Goal: Task Accomplishment & Management: Use online tool/utility

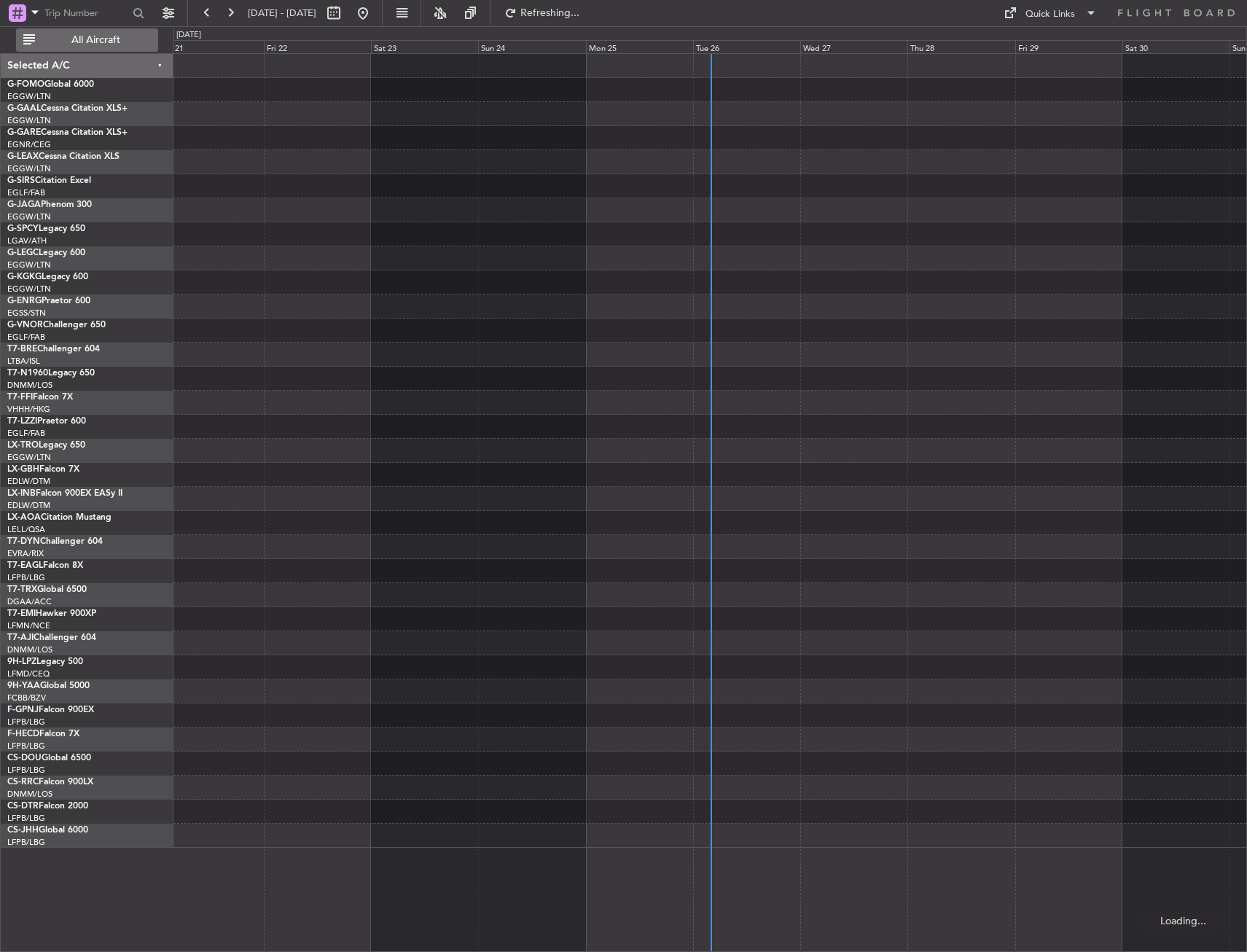
drag, startPoint x: 98, startPoint y: 44, endPoint x: 120, endPoint y: 50, distance: 22.8
click at [98, 44] on span "All Aircraft" at bounding box center [96, 40] width 116 height 10
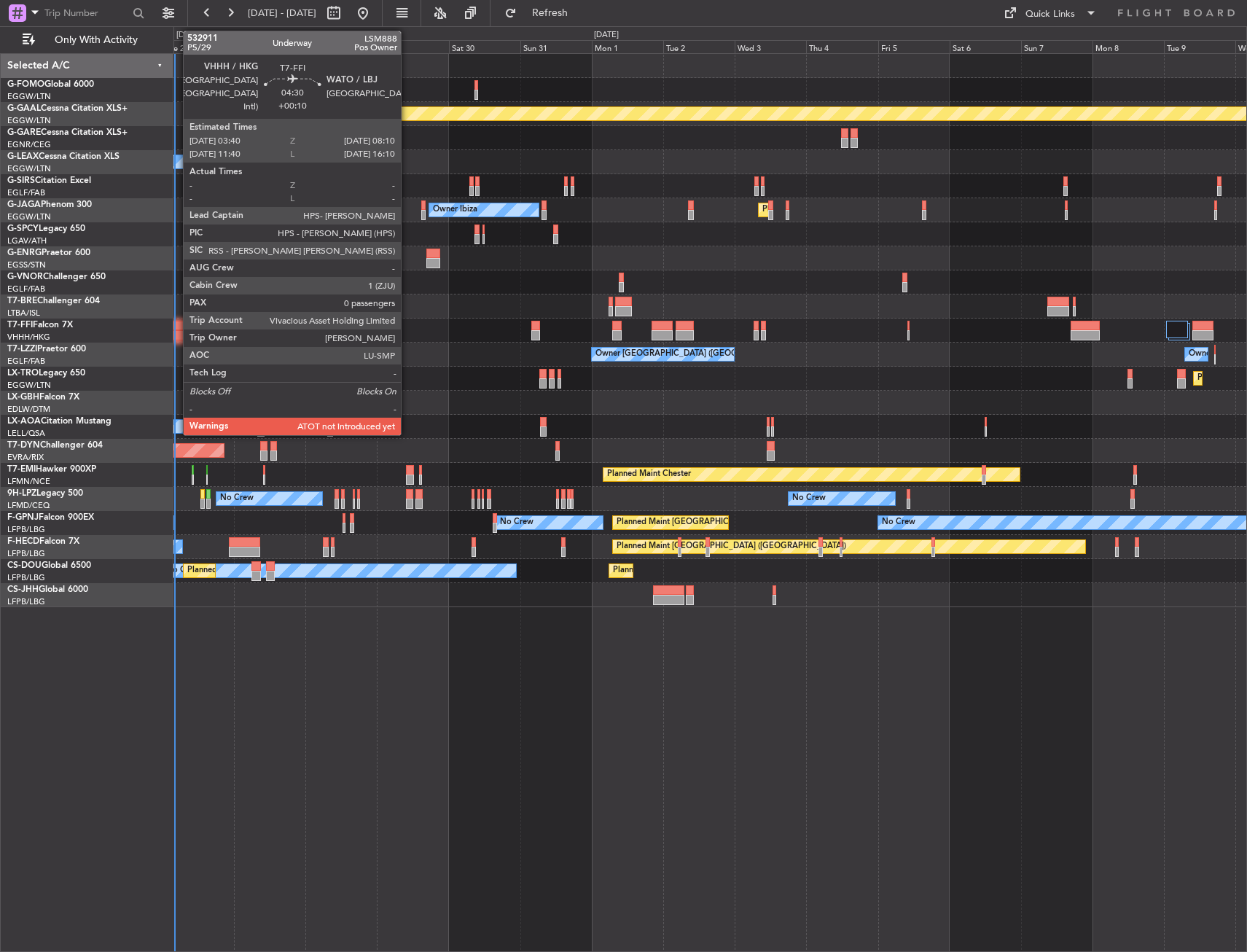
click at [177, 336] on div at bounding box center [179, 334] width 14 height 10
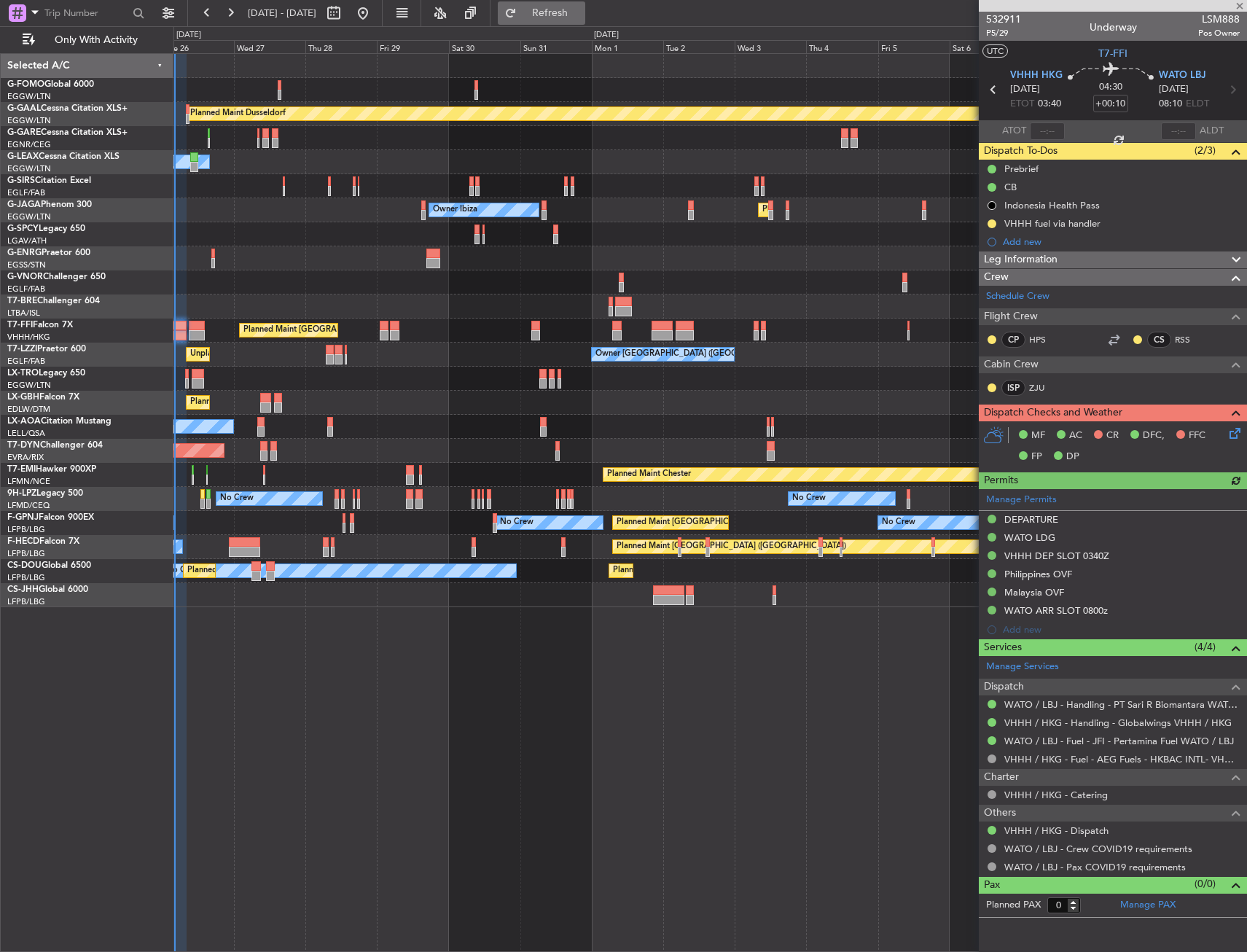
click at [581, 13] on span "Refresh" at bounding box center [550, 13] width 61 height 10
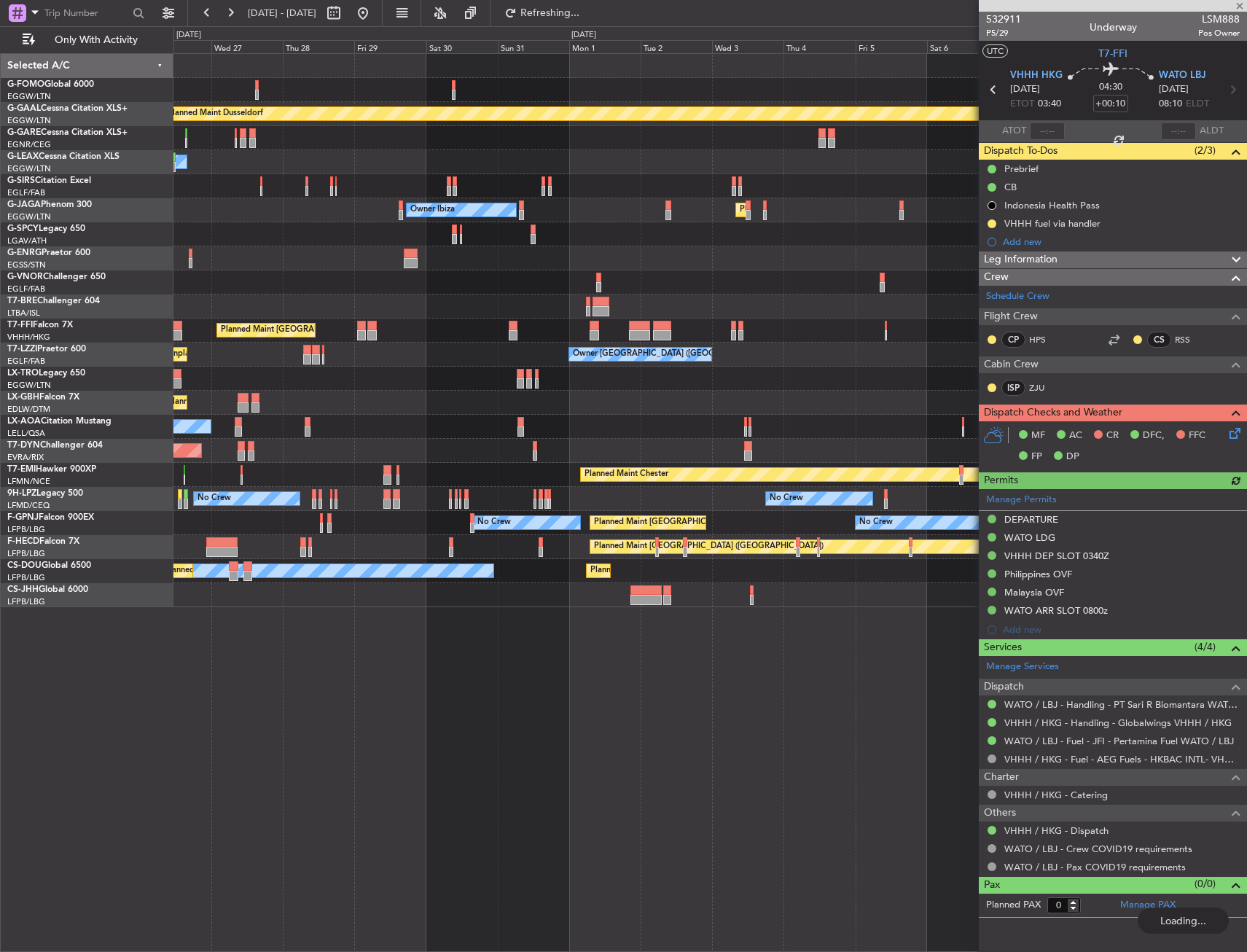
click at [493, 353] on div "Owner [GEOGRAPHIC_DATA] ([GEOGRAPHIC_DATA]) Unplanned Maint [GEOGRAPHIC_DATA] (…" at bounding box center [710, 354] width 1073 height 24
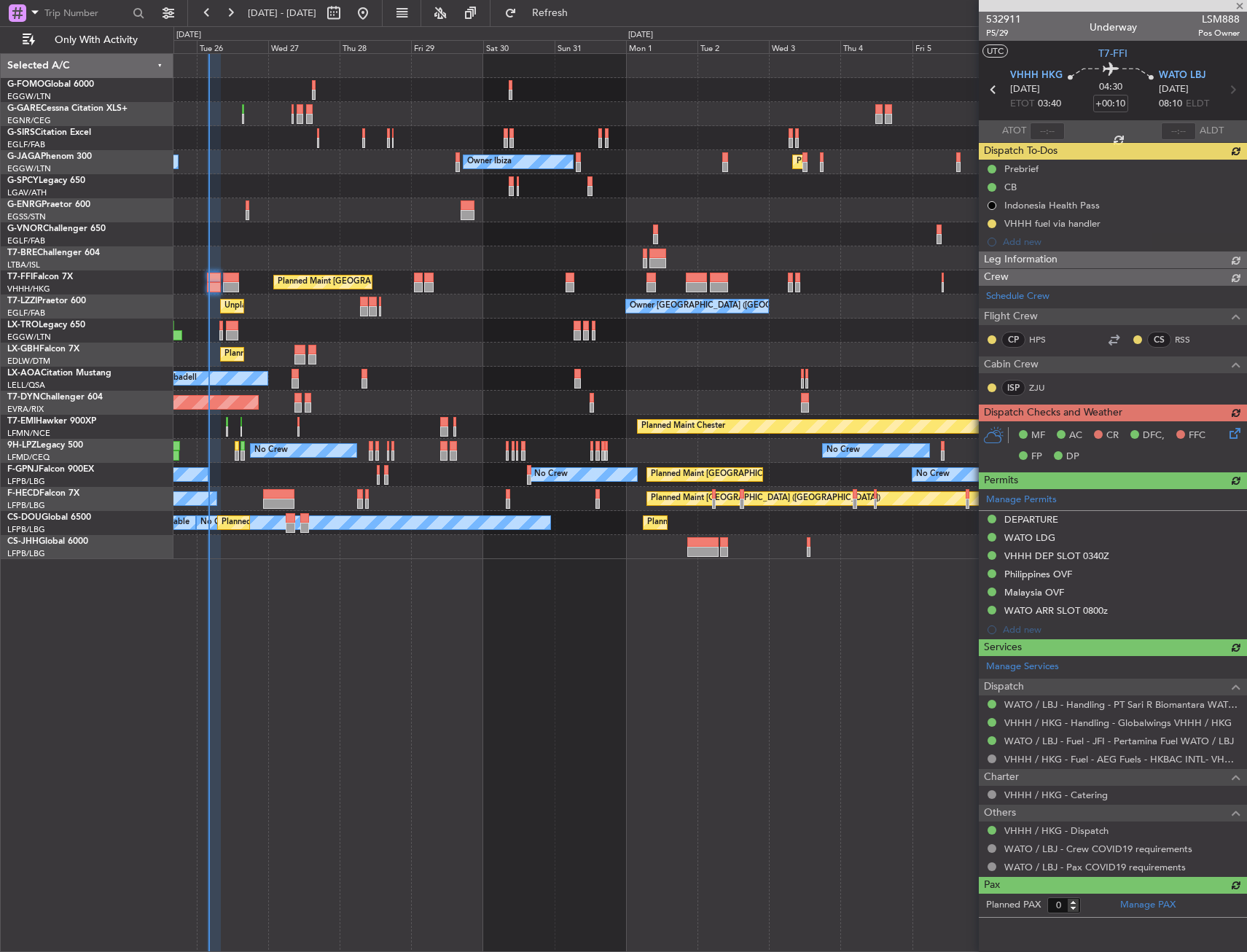
type input "04:00"
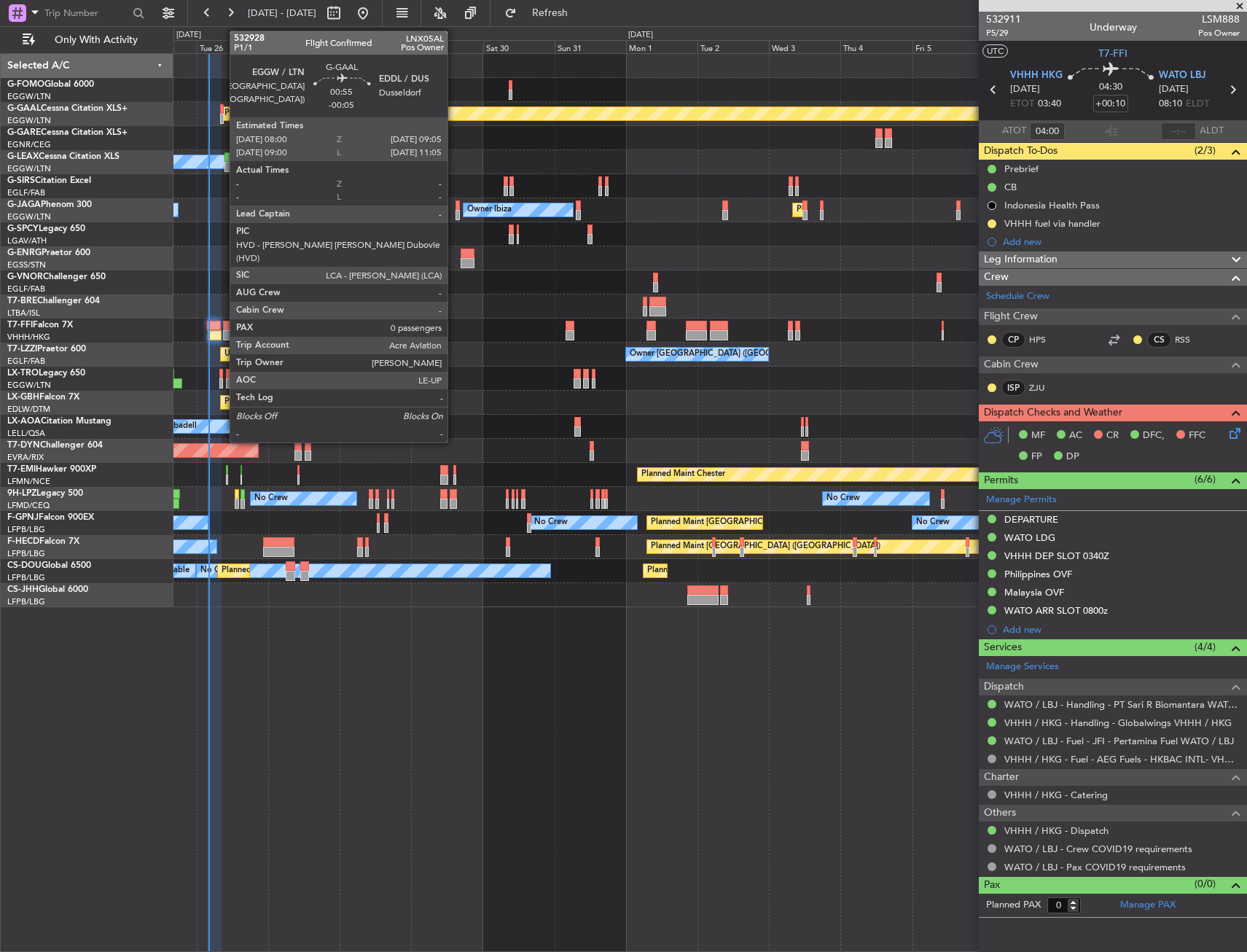
click at [223, 110] on div at bounding box center [222, 109] width 4 height 10
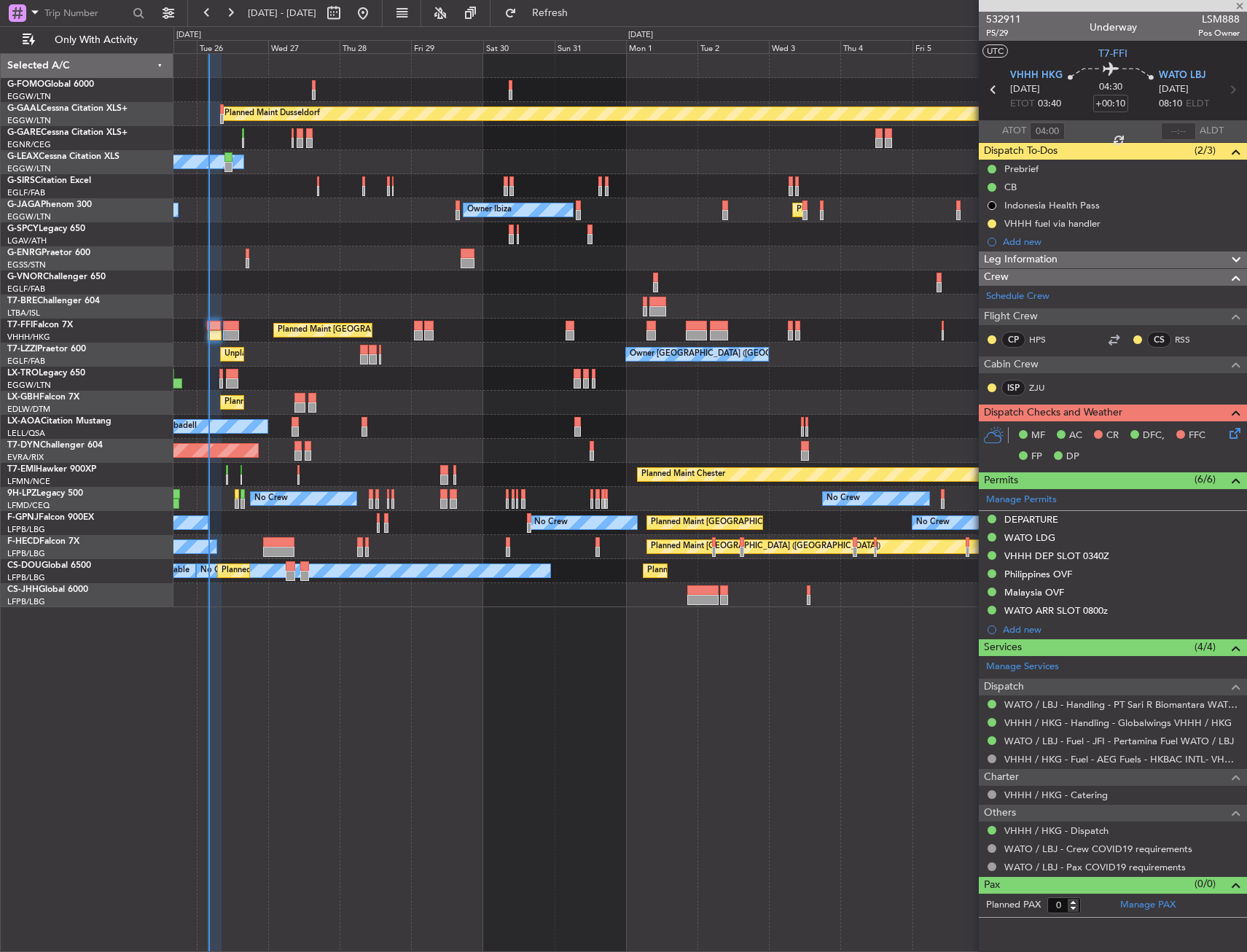
type input "-00:05"
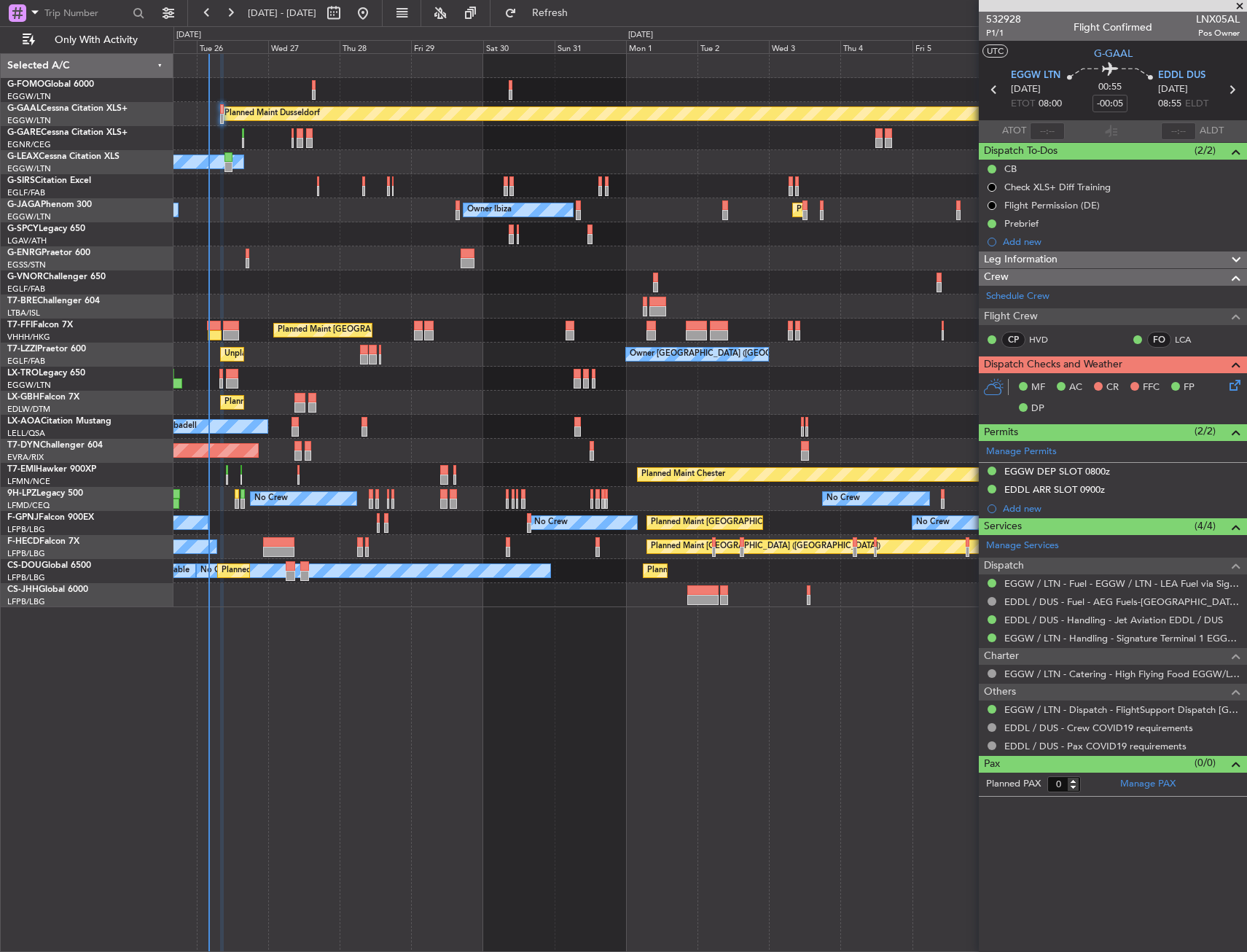
click at [244, 133] on div at bounding box center [710, 138] width 1073 height 24
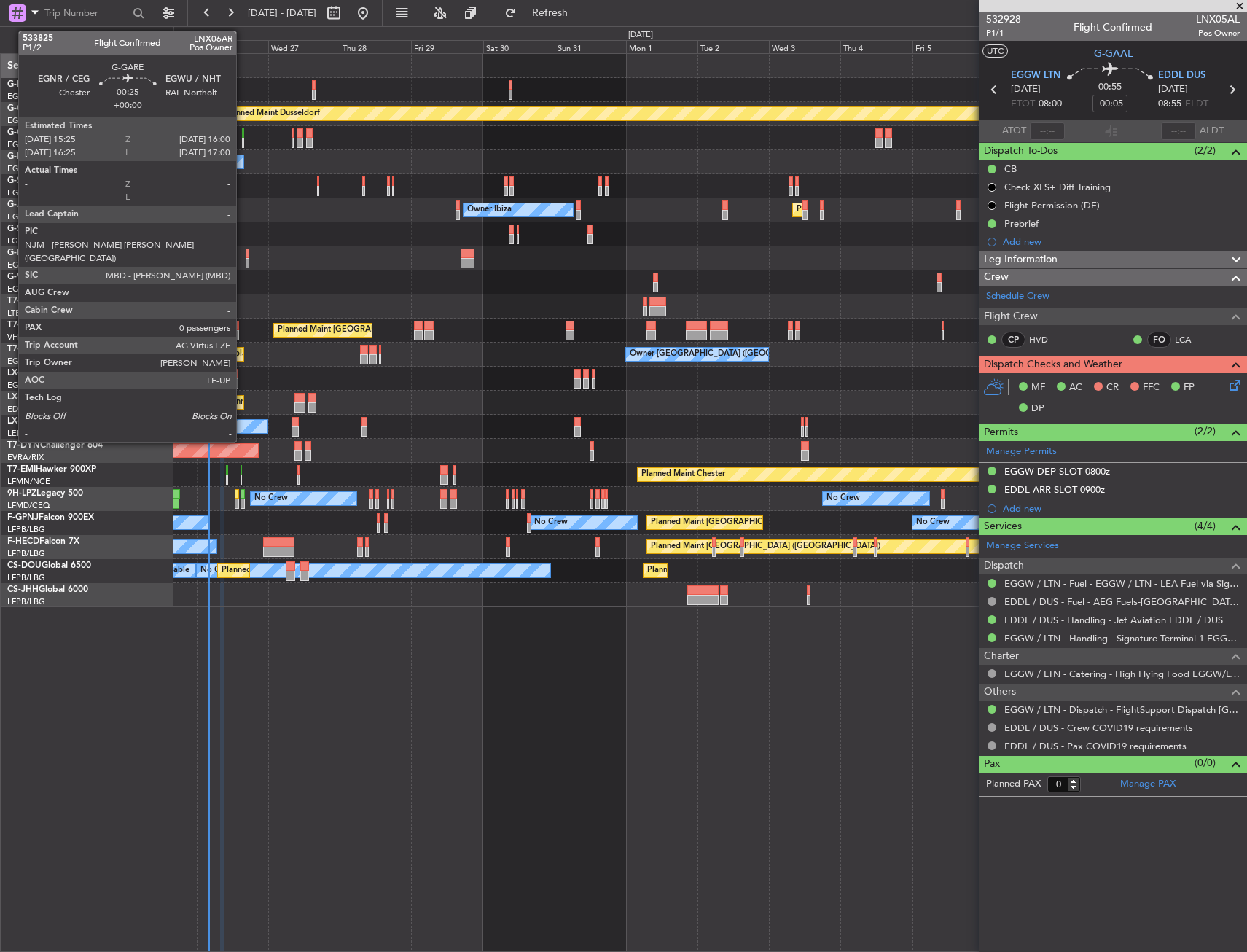
click at [243, 135] on div at bounding box center [243, 133] width 2 height 10
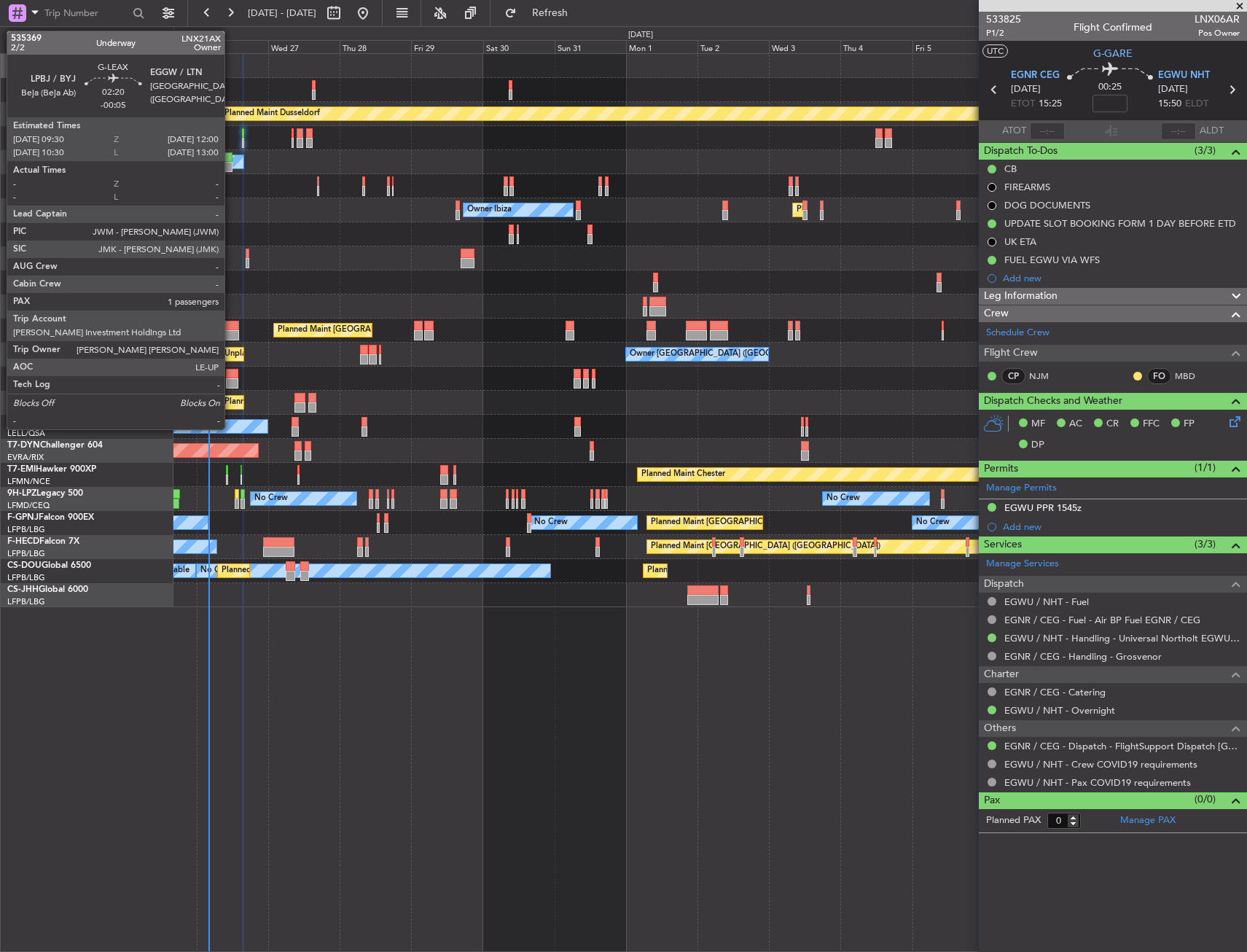
click at [231, 163] on div at bounding box center [228, 166] width 8 height 10
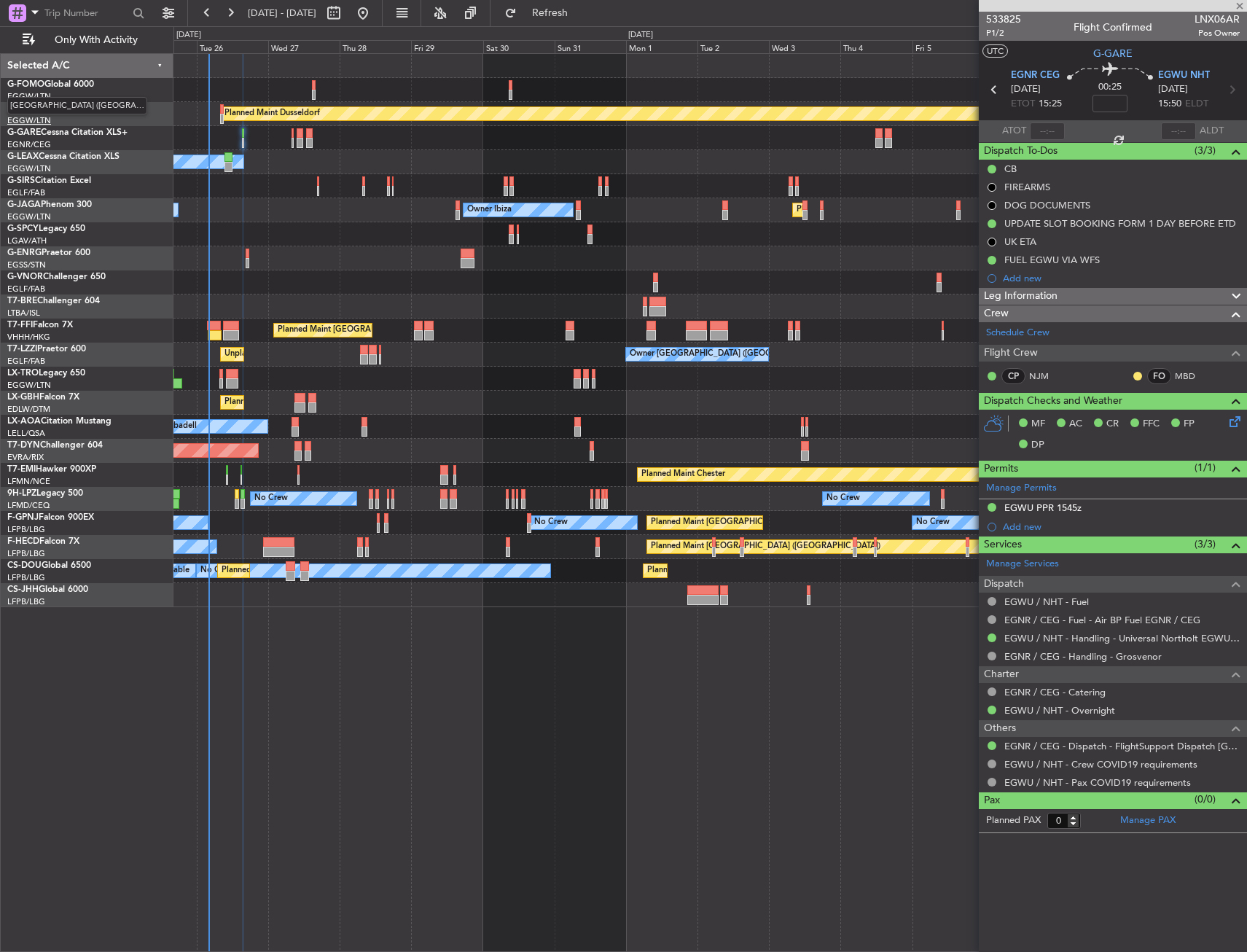
type input "-00:05"
type input "1"
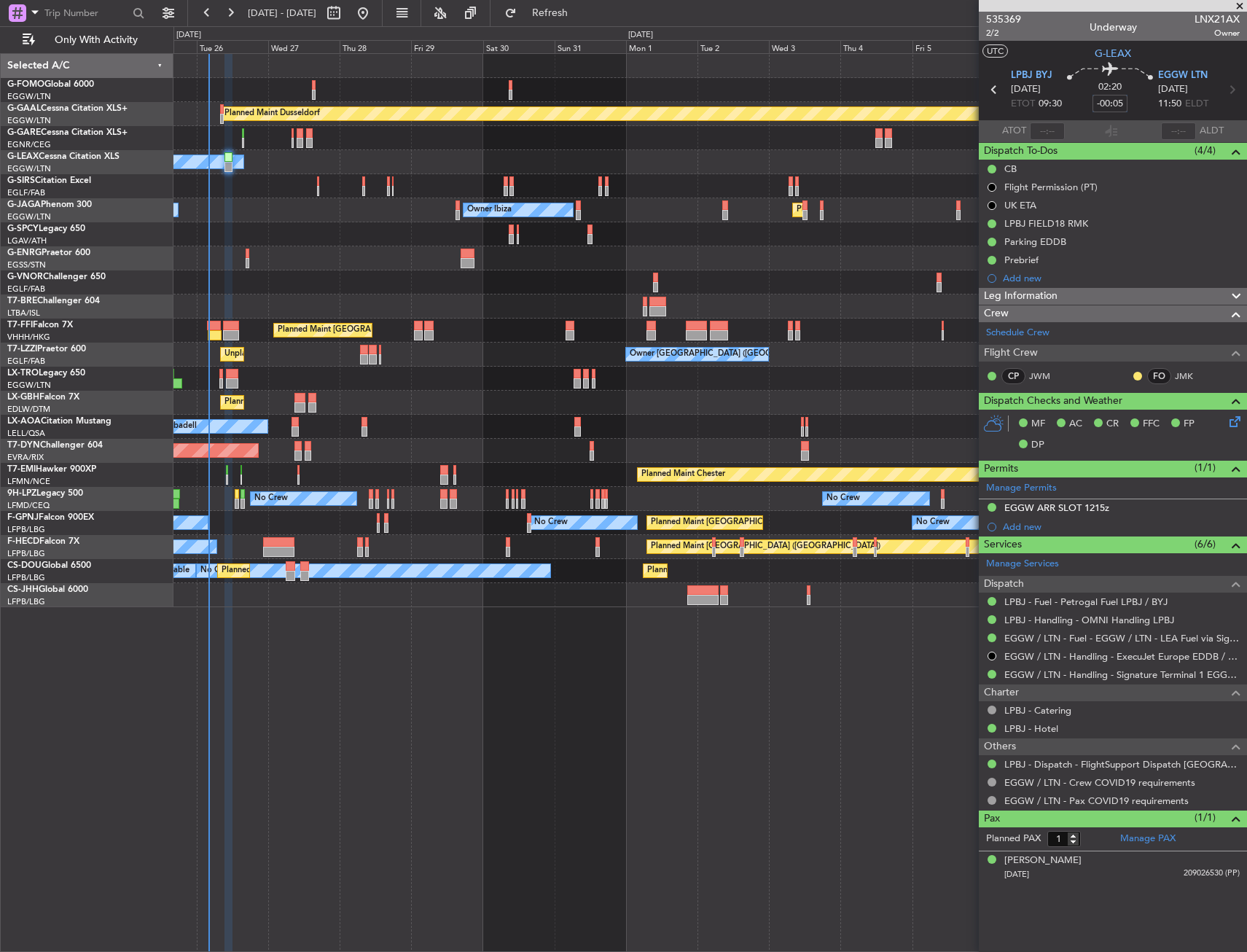
click at [1123, 108] on input "-00:05" at bounding box center [1110, 103] width 35 height 17
click at [1139, 67] on icon at bounding box center [1110, 71] width 86 height 17
type input "+00:00"
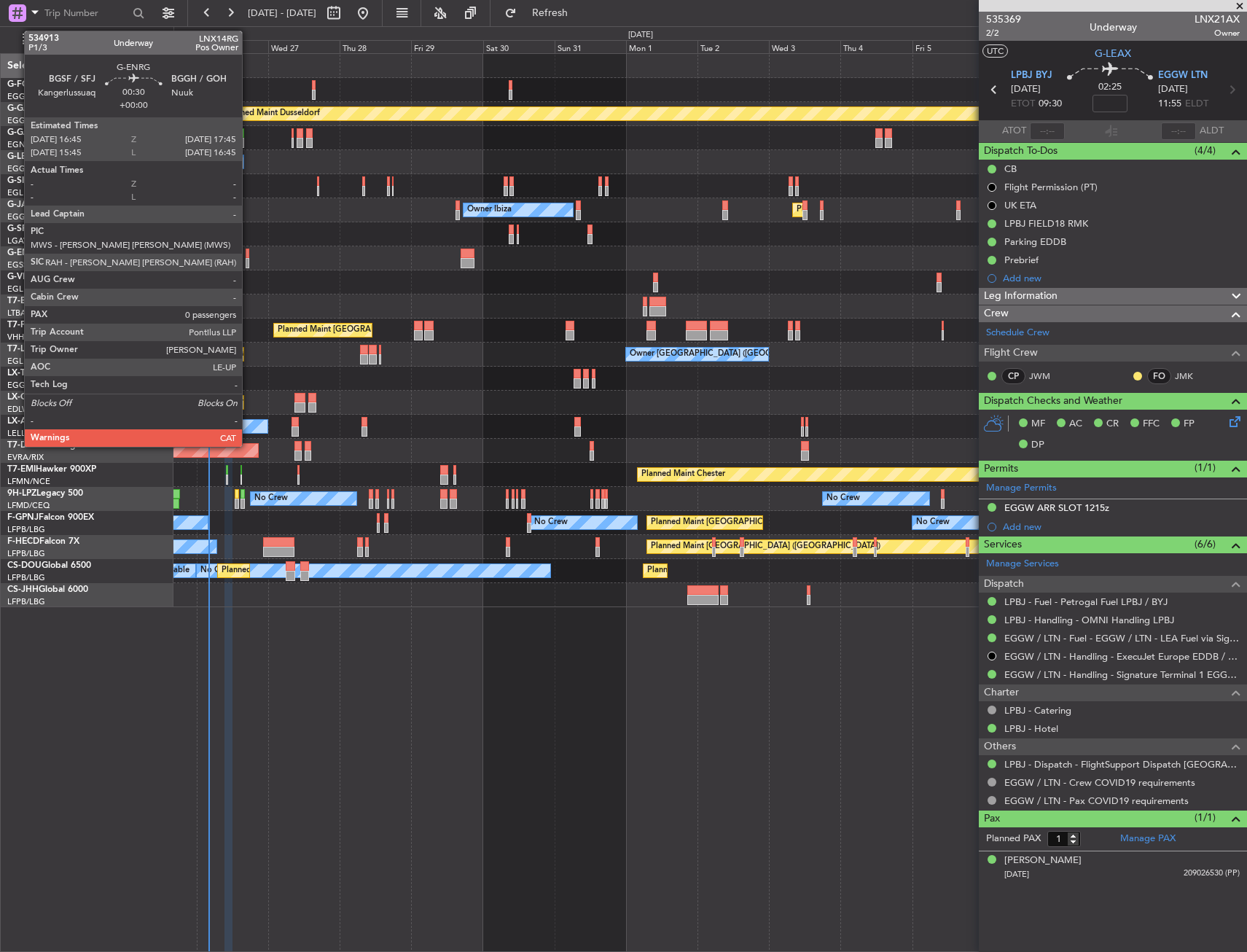
click at [249, 249] on div at bounding box center [247, 253] width 4 height 10
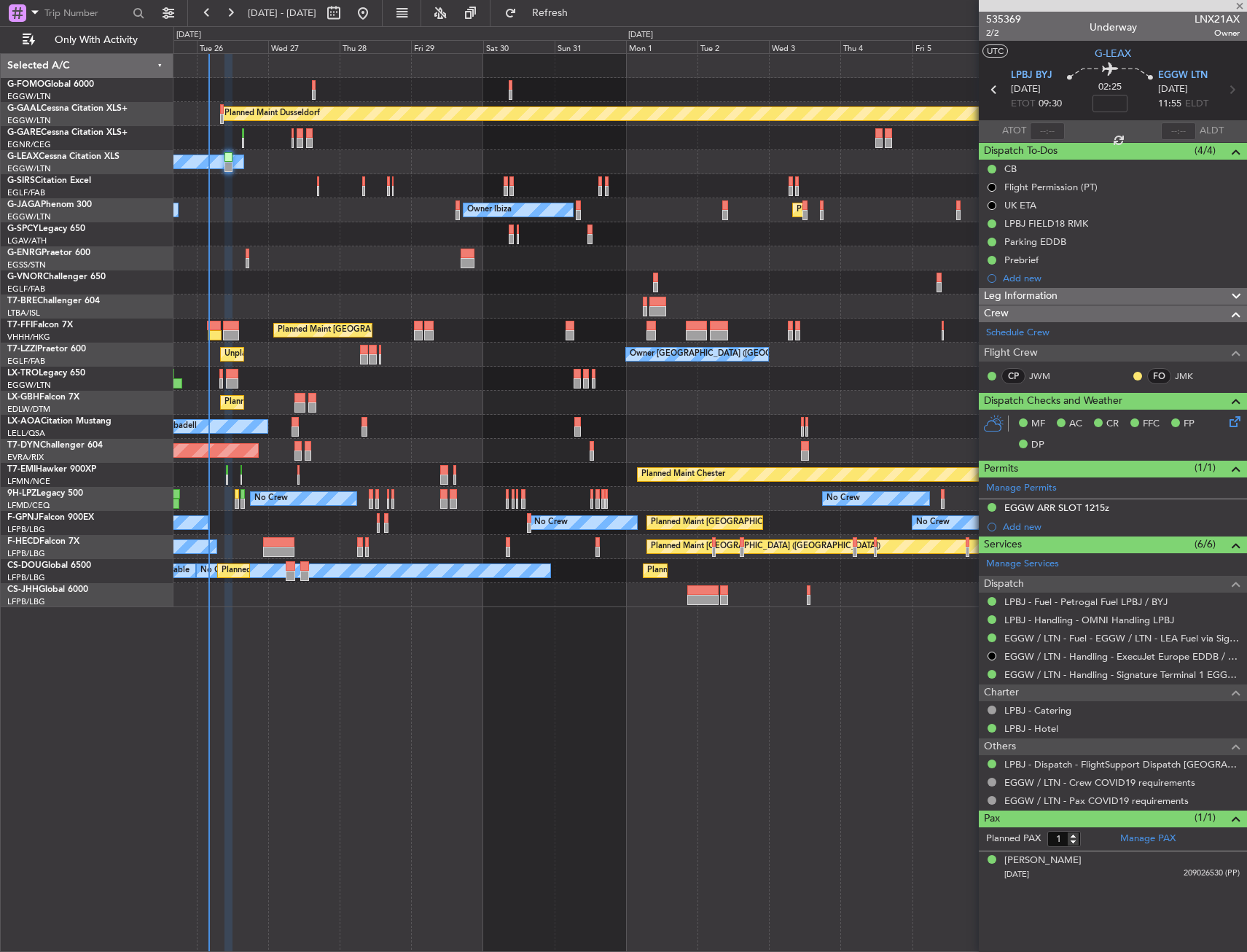
type input "0"
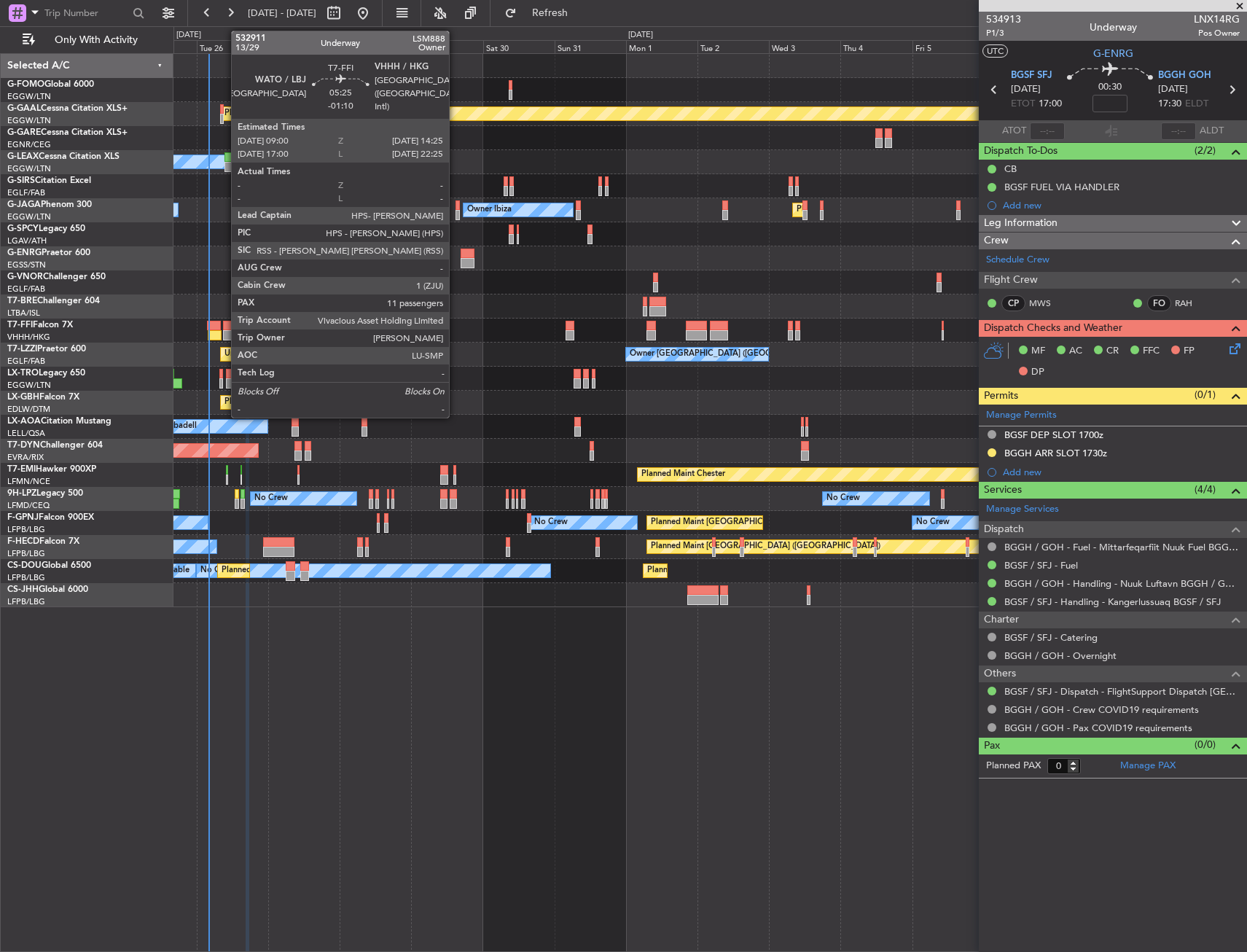
click at [224, 331] on div at bounding box center [231, 334] width 17 height 10
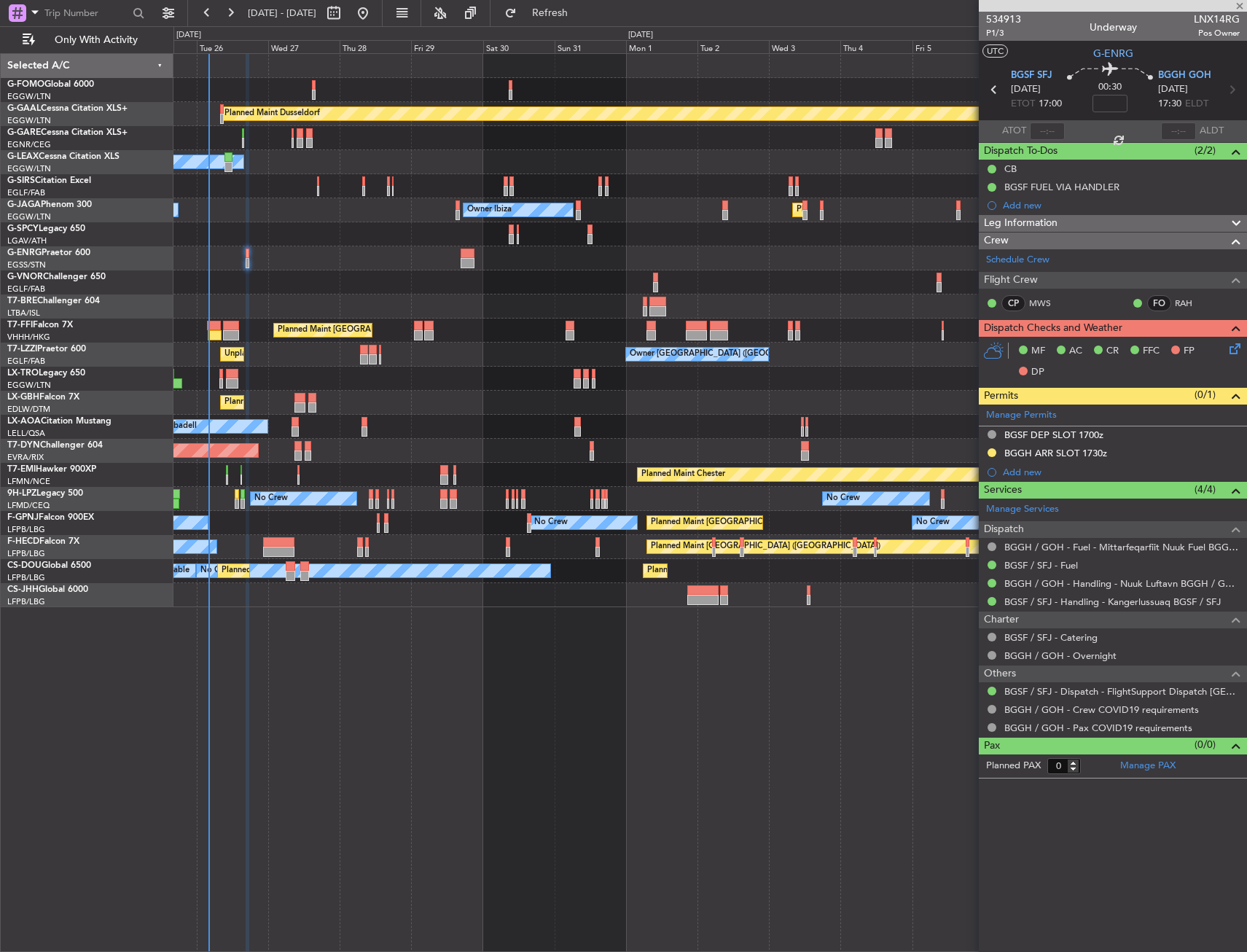
type input "-01:10"
type input "11"
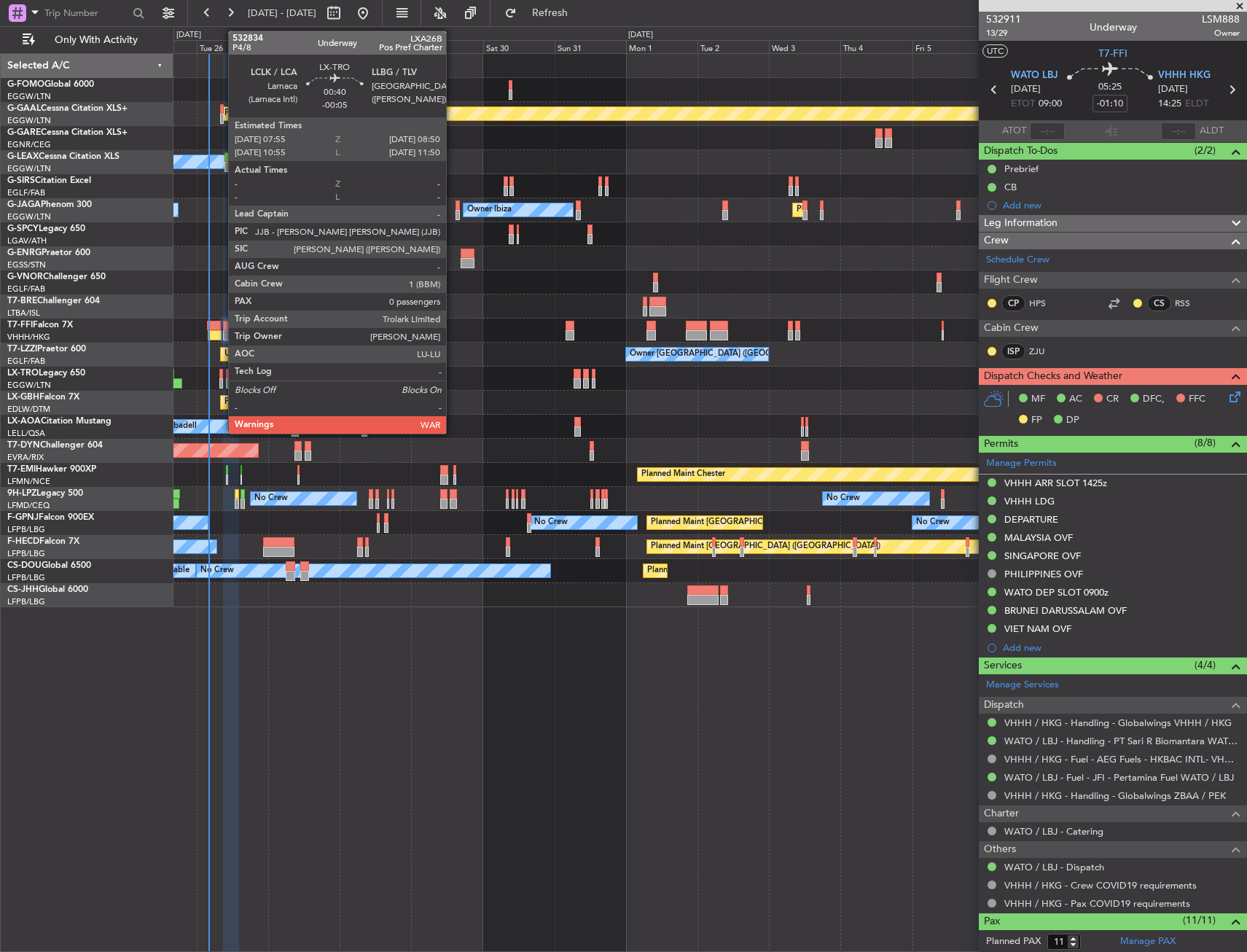
click at [221, 374] on div at bounding box center [220, 373] width 3 height 10
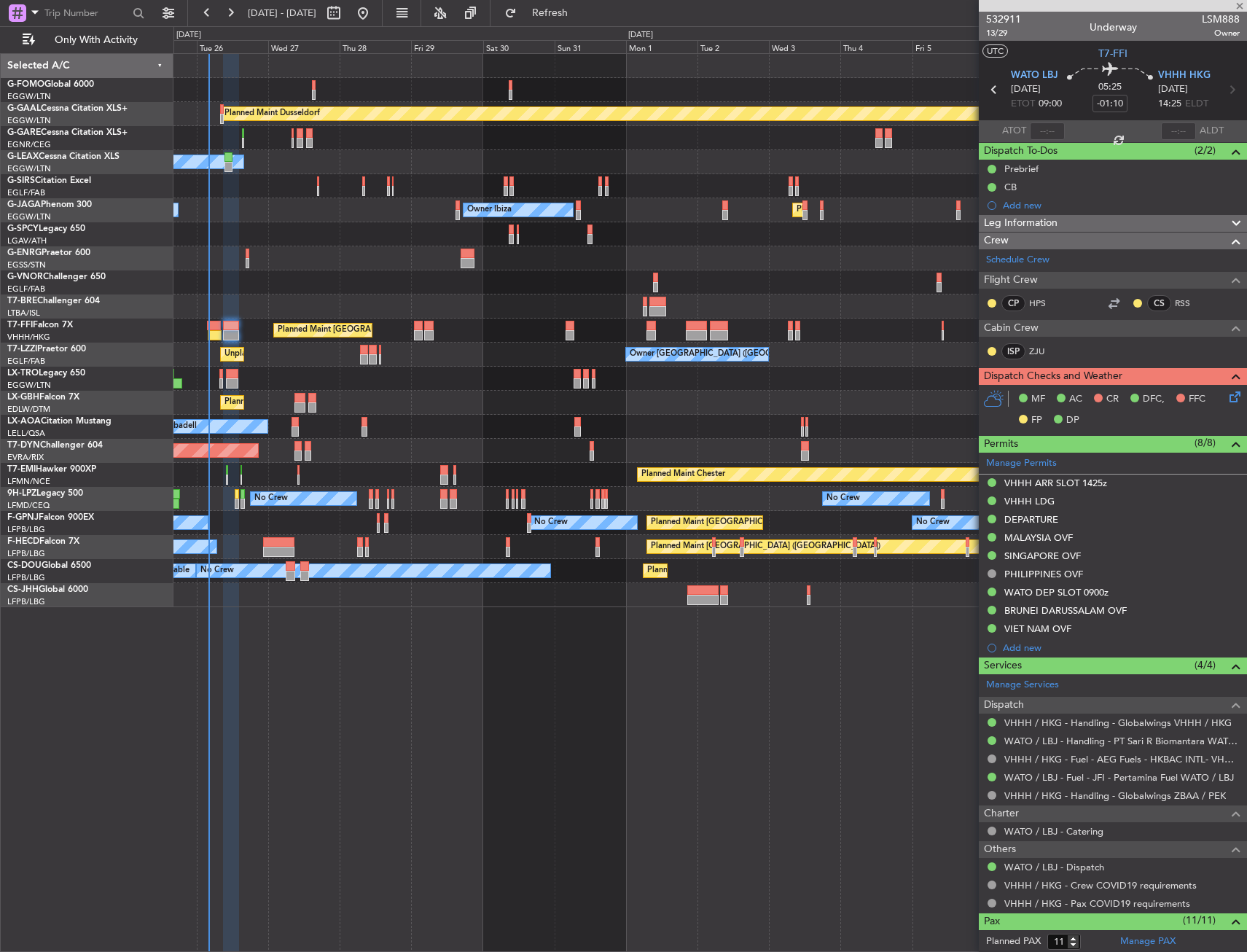
type input "-00:05"
type input "0"
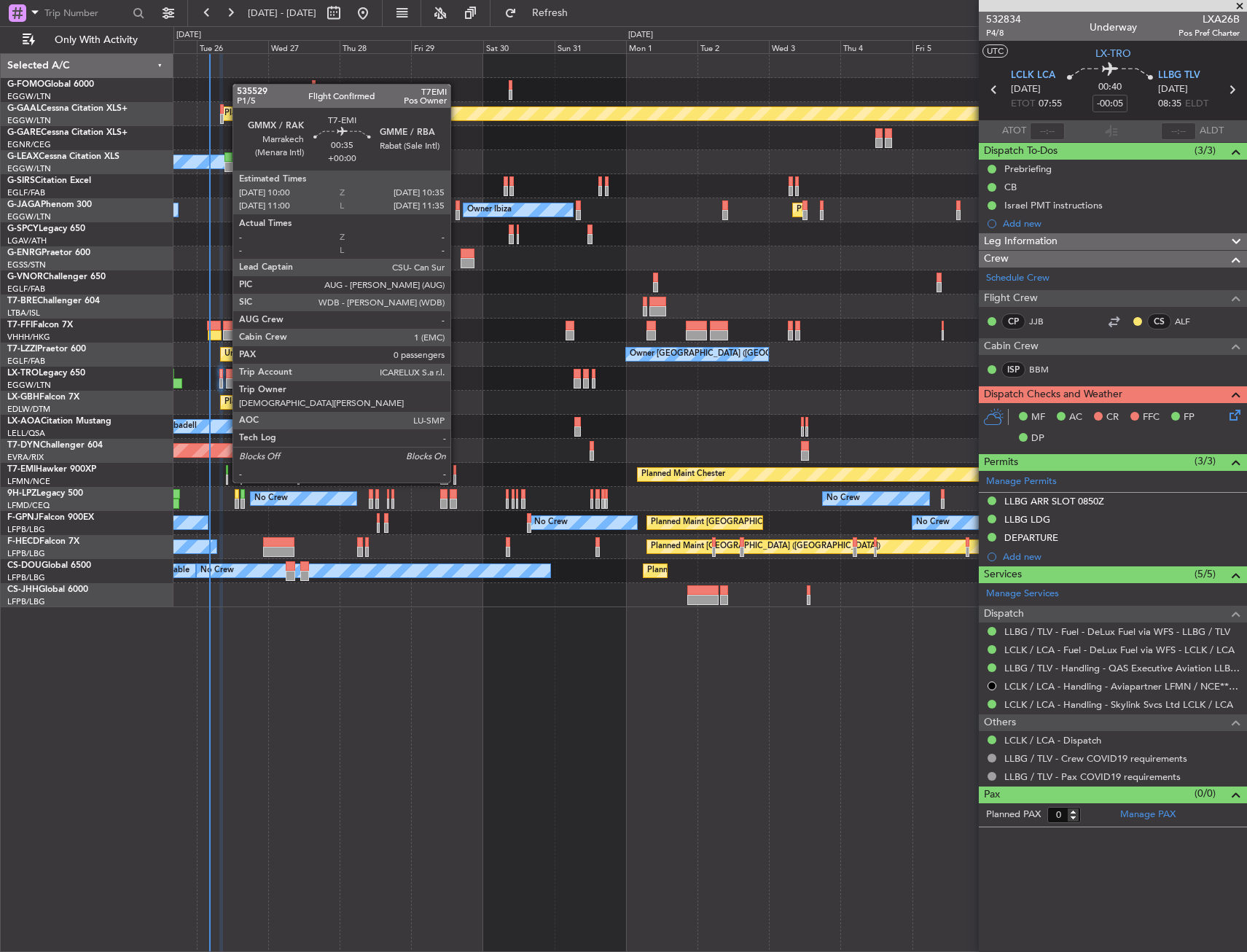
click at [226, 468] on div at bounding box center [227, 470] width 2 height 10
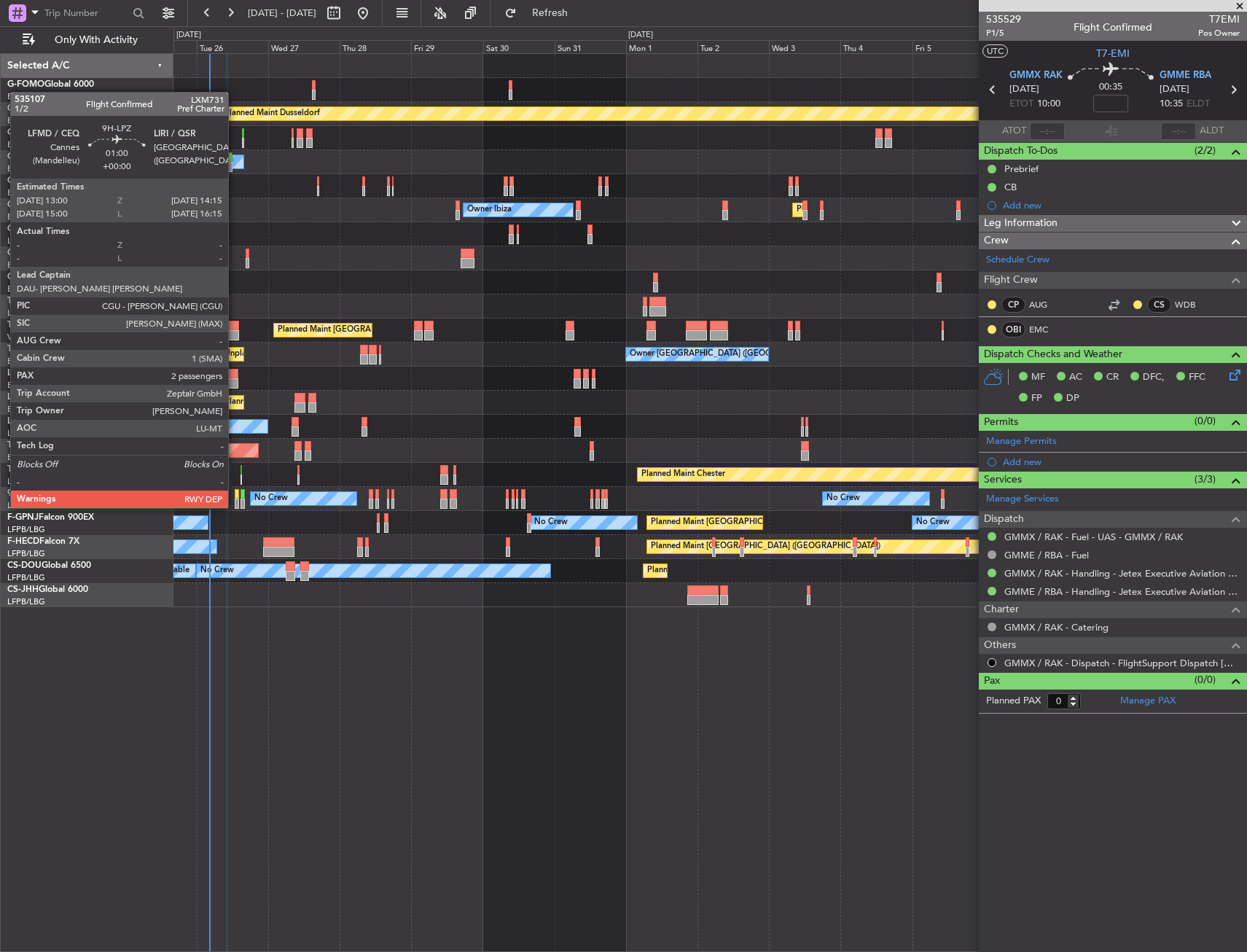
click at [234, 493] on div at bounding box center [236, 493] width 5 height 10
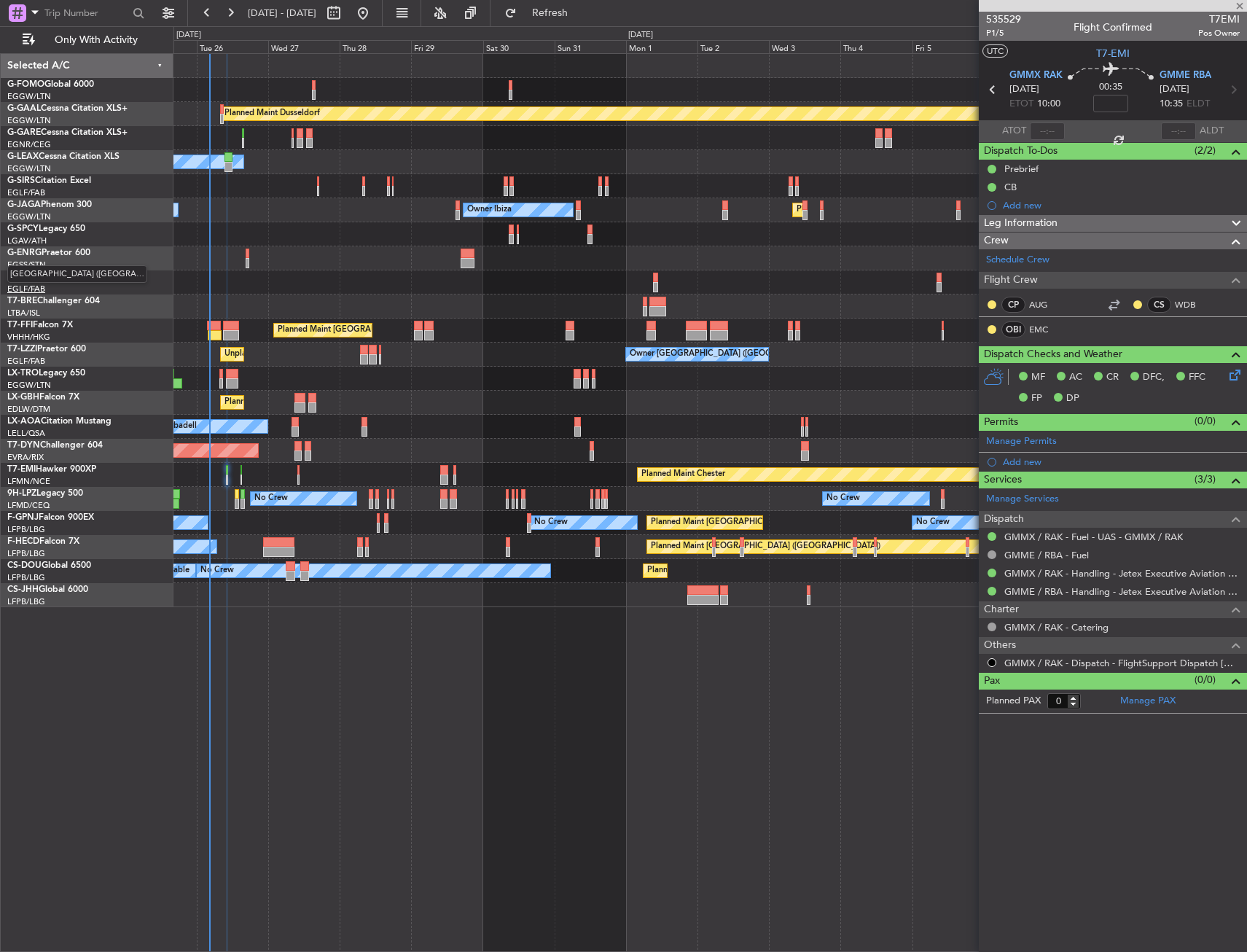
type input "2"
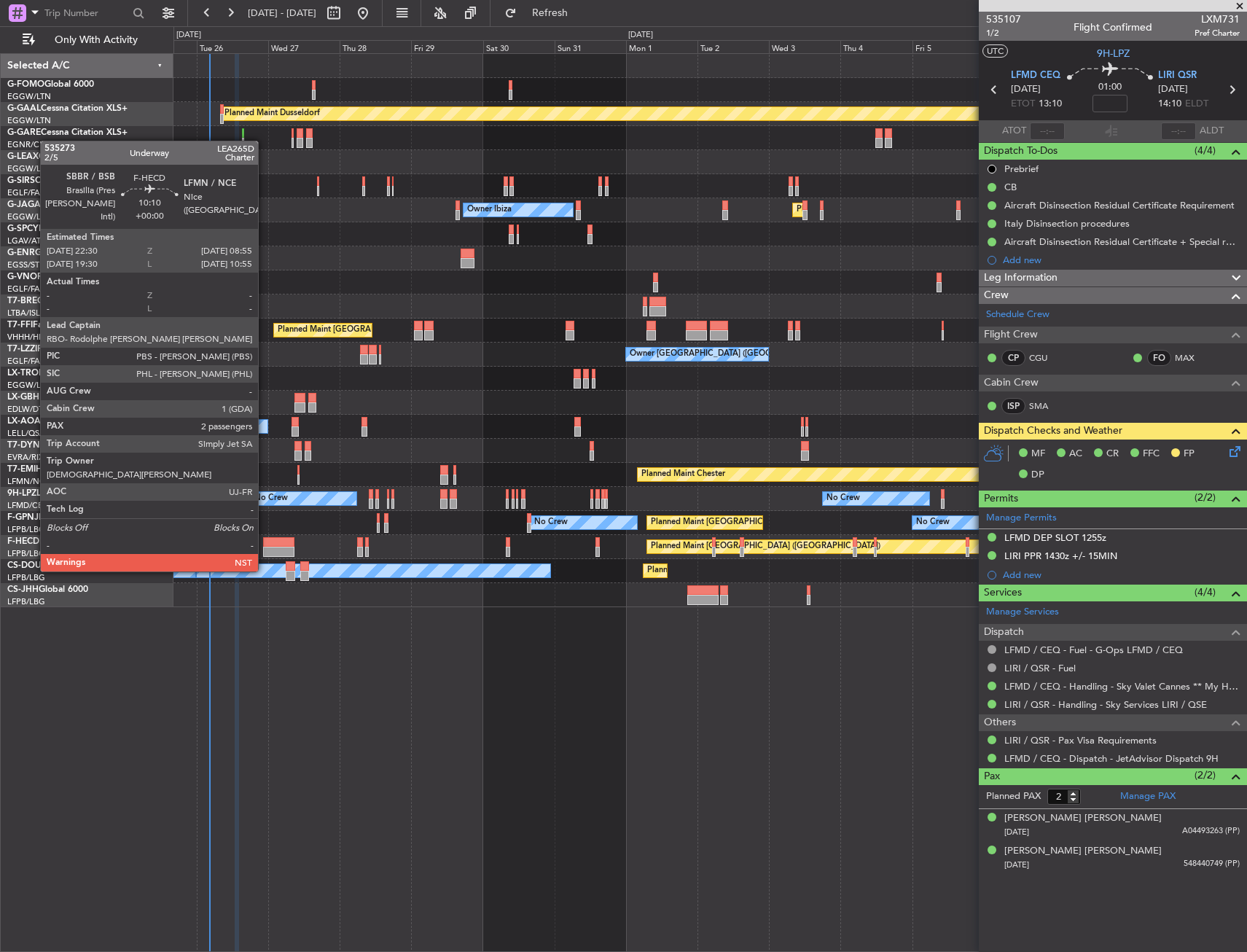
click at [264, 544] on div at bounding box center [279, 542] width 32 height 10
